Goal: Task Accomplishment & Management: Use online tool/utility

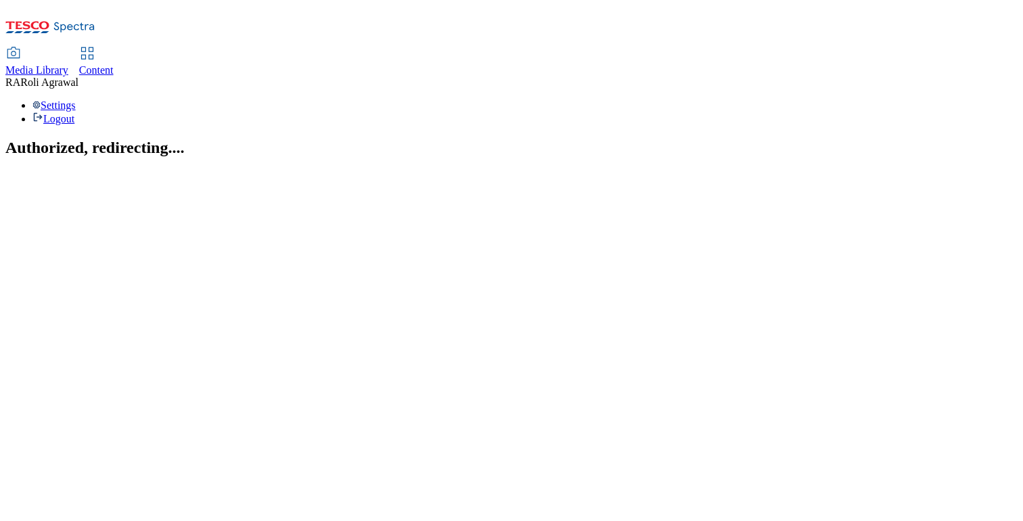
click at [114, 64] on span "Content" at bounding box center [96, 70] width 35 height 12
select select "ghs-[GEOGRAPHIC_DATA]"
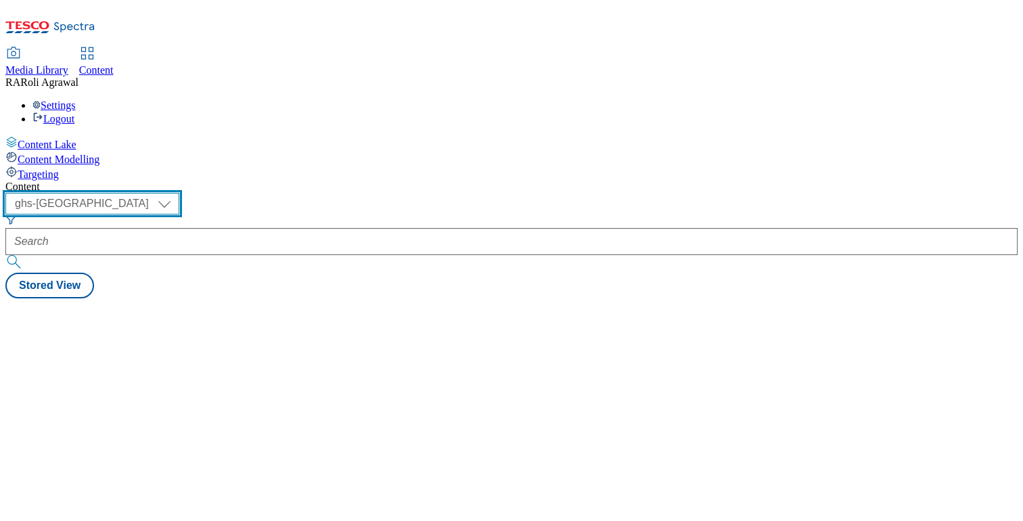
click at [179, 193] on select "ghs-roi ghs-uk" at bounding box center [92, 204] width 174 height 22
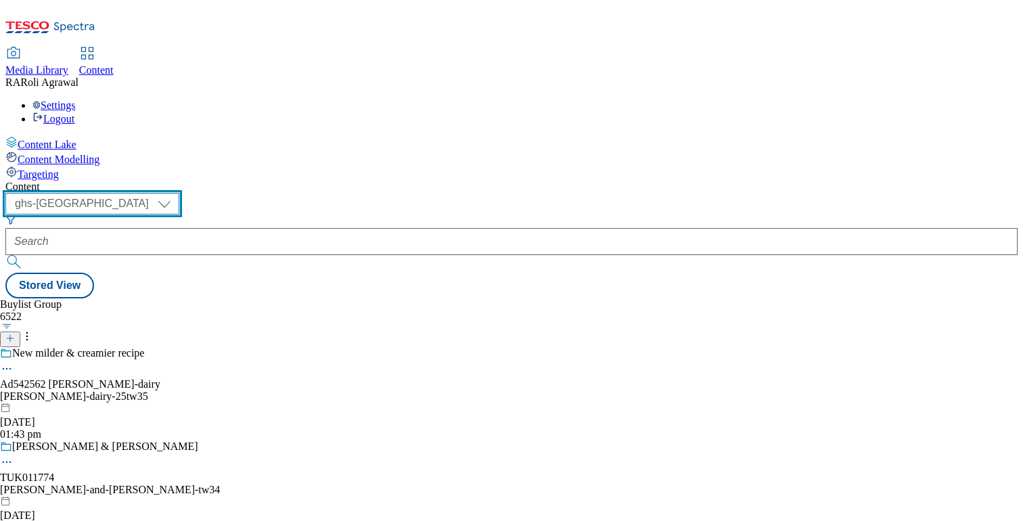
click at [176, 193] on select "ghs-roi ghs-uk" at bounding box center [92, 204] width 174 height 22
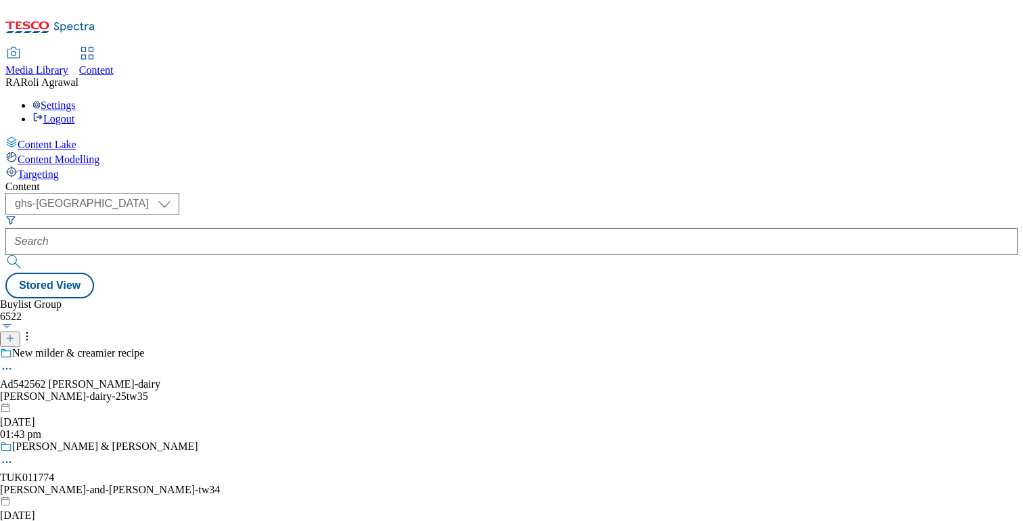
click at [59, 169] on span "Targeting" at bounding box center [38, 175] width 41 height 12
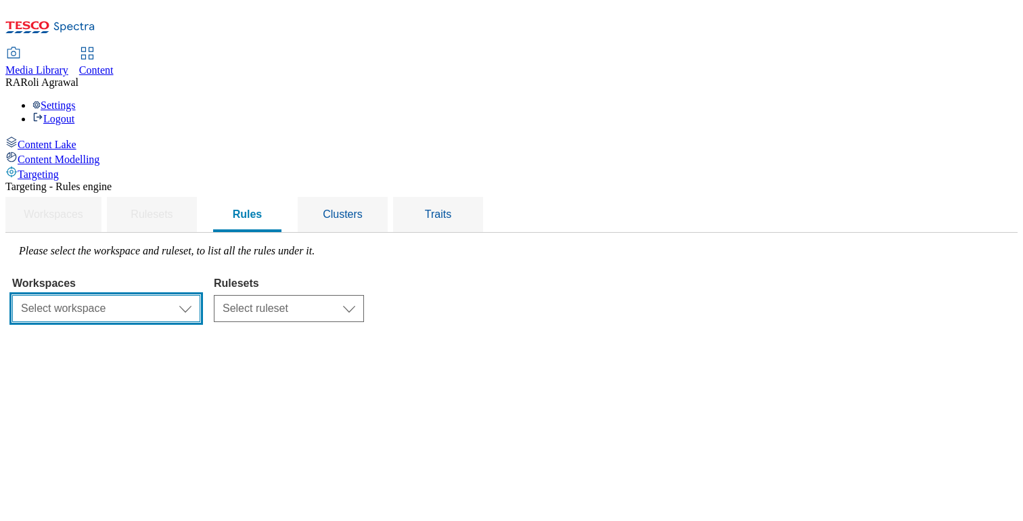
click at [200, 295] on select "Select workspace Content" at bounding box center [106, 308] width 188 height 27
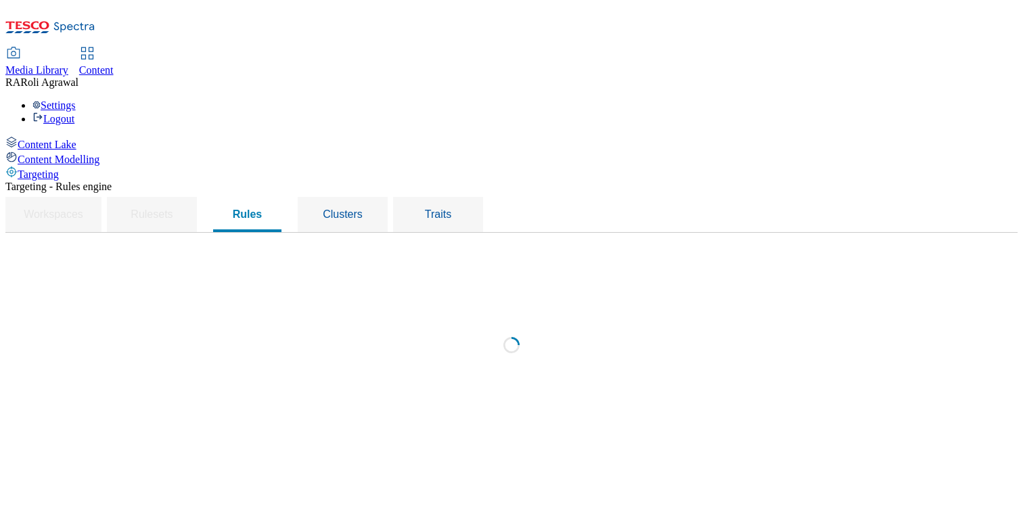
click at [427, 245] on div "Loading" at bounding box center [511, 349] width 999 height 208
select select "f510054f-adaa-4692-b570-80fa3897127a"
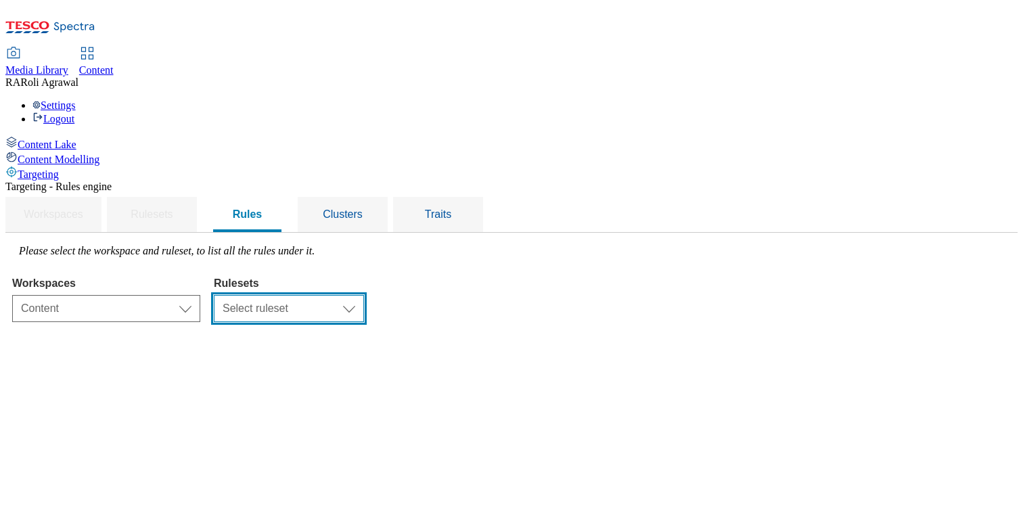
click at [364, 295] on select "Select ruleset ROI UK" at bounding box center [289, 308] width 150 height 27
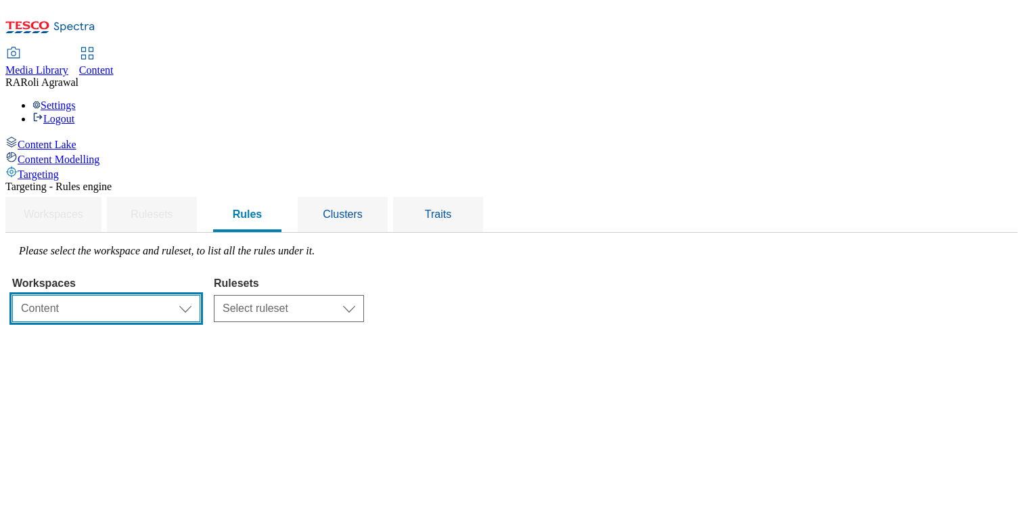
click at [200, 295] on select "Select workspace Content" at bounding box center [106, 308] width 188 height 27
click at [964, 99] on div "Settings Logout" at bounding box center [511, 112] width 1013 height 26
click at [74, 113] on link "Logout" at bounding box center [53, 119] width 42 height 12
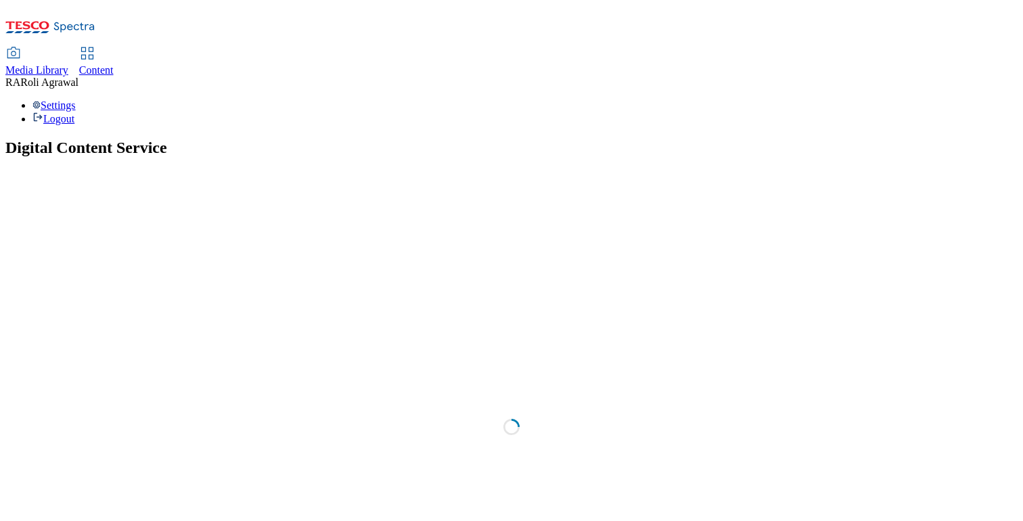
click at [114, 64] on div "Content" at bounding box center [96, 70] width 35 height 12
select select "ghs-[GEOGRAPHIC_DATA]"
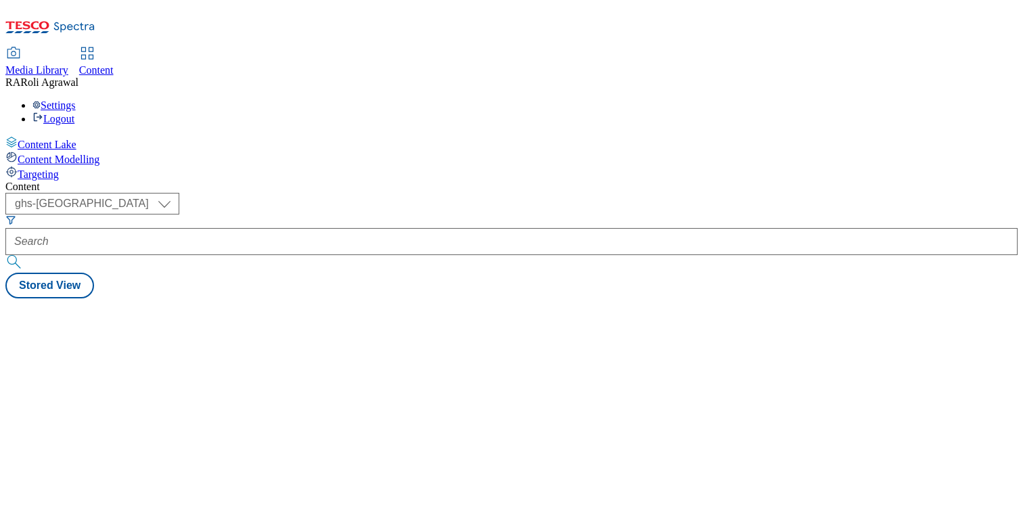
click at [59, 169] on span "Targeting" at bounding box center [38, 175] width 41 height 12
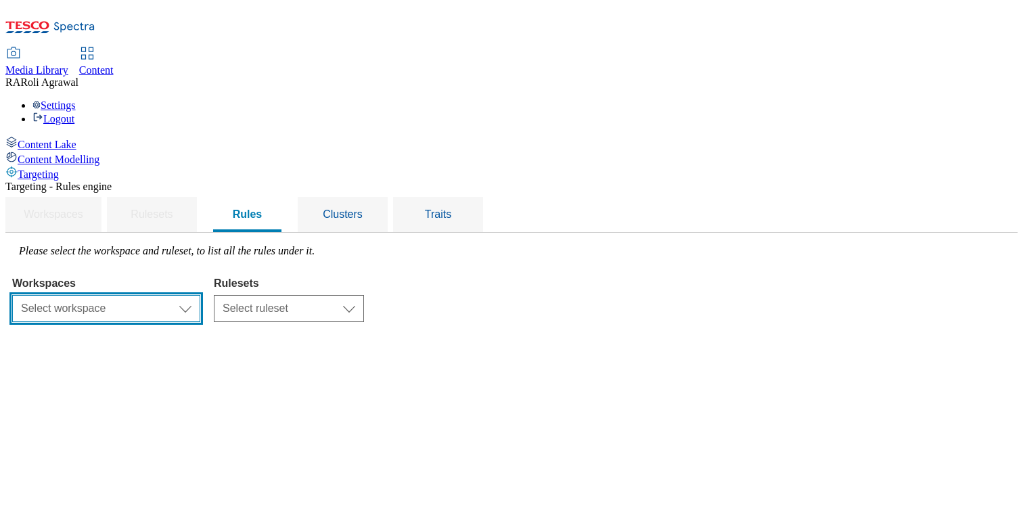
click at [200, 295] on select "Select workspace Content" at bounding box center [106, 308] width 188 height 27
